Goal: Information Seeking & Learning: Learn about a topic

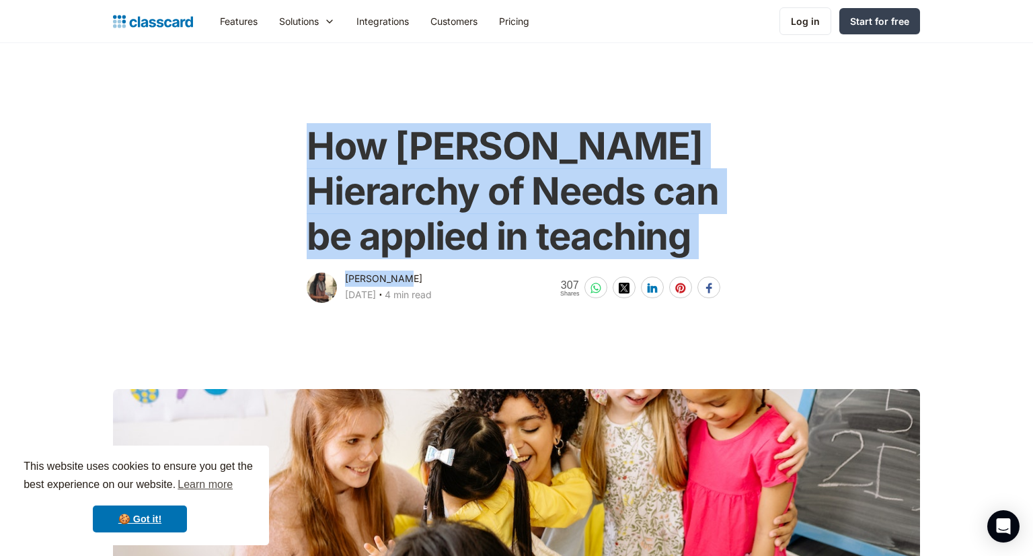
drag, startPoint x: 312, startPoint y: 149, endPoint x: 401, endPoint y: 269, distance: 149.6
click at [401, 269] on div "How [PERSON_NAME] Hierarchy of Needs can be applied in teaching [PERSON_NAME] […" at bounding box center [516, 207] width 427 height 195
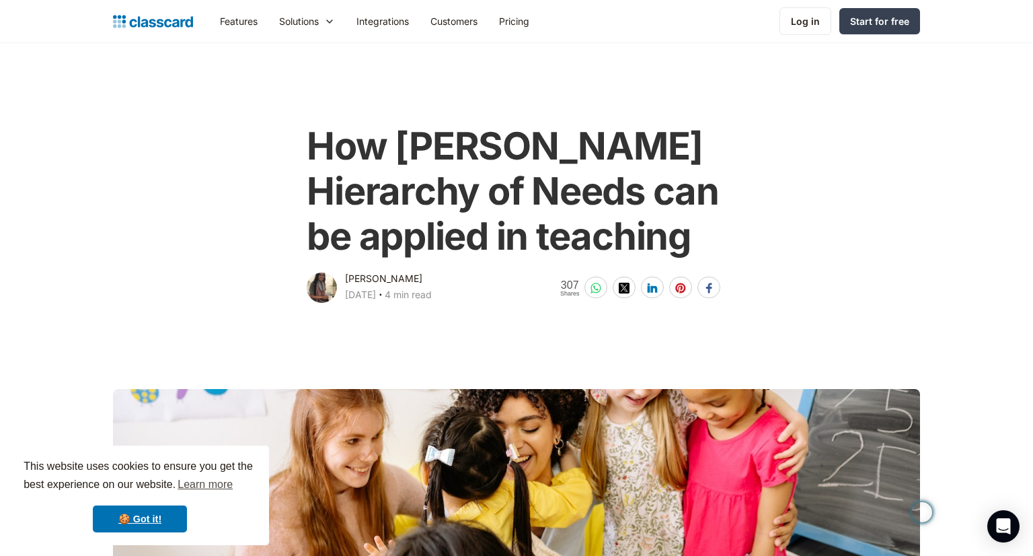
click at [406, 270] on div "[PERSON_NAME] [DATE] ‧ 4 min read" at bounding box center [388, 287] width 87 height 35
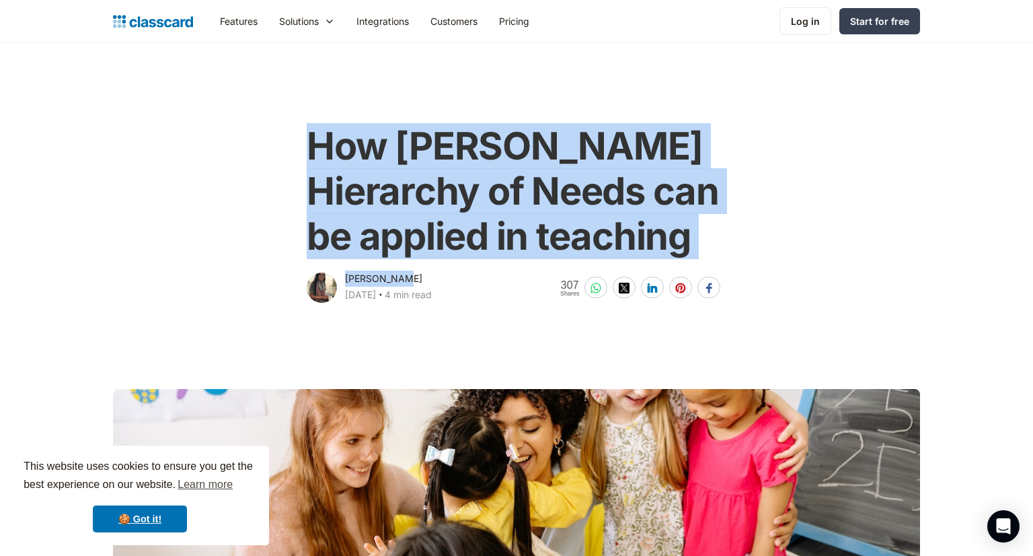
drag, startPoint x: 408, startPoint y: 278, endPoint x: 293, endPoint y: 136, distance: 183.2
click at [293, 136] on div "How [PERSON_NAME] Hierarchy of Needs can be applied in teaching [PERSON_NAME] […" at bounding box center [516, 207] width 547 height 195
copy div "How [PERSON_NAME] Hierarchy of Needs can be applied in teaching [PERSON_NAME]"
click at [234, 244] on div "How [PERSON_NAME] Hierarchy of Needs can be applied in teaching [PERSON_NAME] […" at bounding box center [516, 207] width 821 height 195
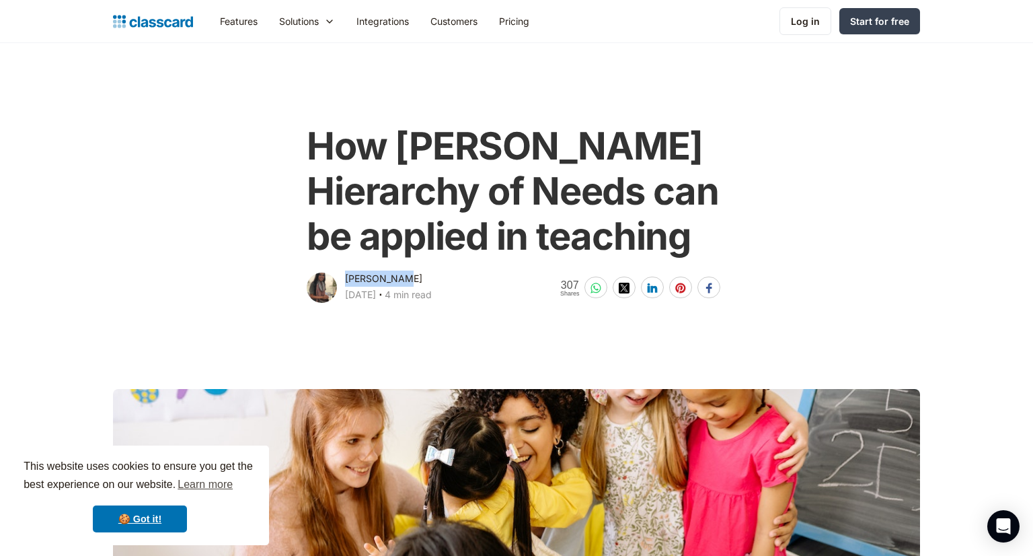
drag, startPoint x: 347, startPoint y: 278, endPoint x: 408, endPoint y: 277, distance: 60.5
click at [408, 277] on div "[PERSON_NAME] [DATE] ‧ 4 min read" at bounding box center [388, 287] width 87 height 35
copy div "[PERSON_NAME]"
